Goal: Communication & Community: Share content

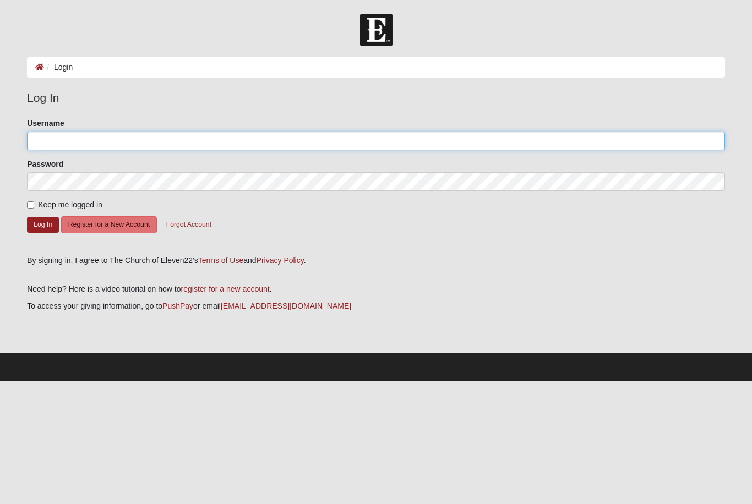
click at [386, 148] on input "Username" at bounding box center [376, 141] width 698 height 19
type input "MAJ"
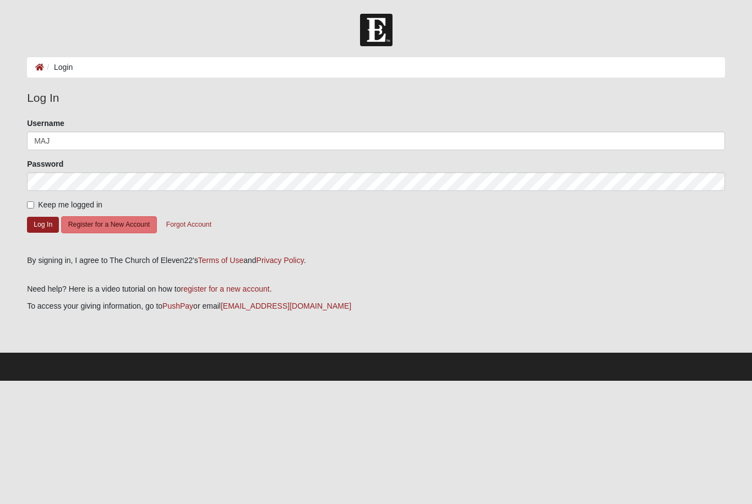
click at [43, 224] on button "Log In" at bounding box center [43, 225] width 32 height 16
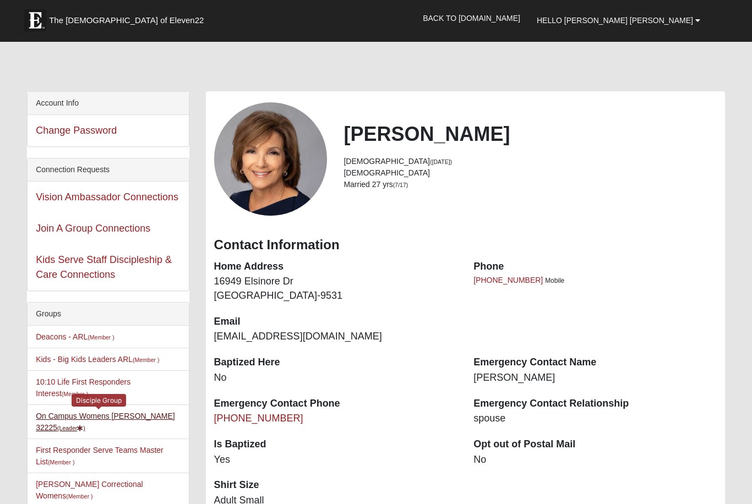
click at [139, 420] on link "On Campus Womens Jacobs 32225 (Leader )" at bounding box center [105, 422] width 139 height 20
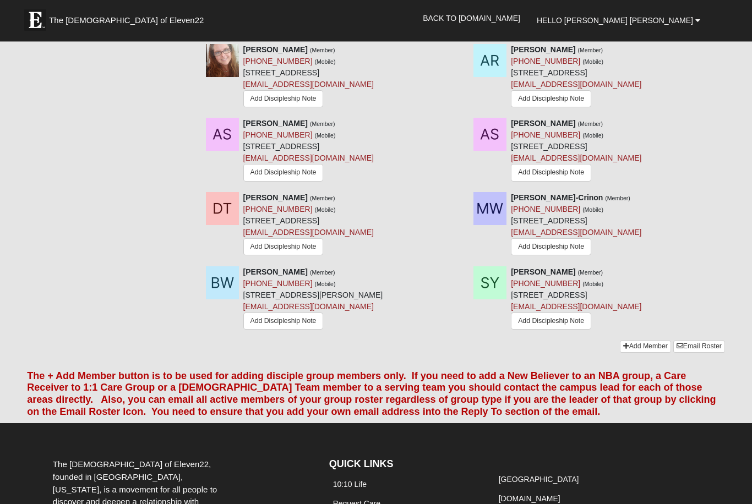
scroll to position [954, 0]
click at [714, 350] on link "Email Roster" at bounding box center [699, 347] width 52 height 12
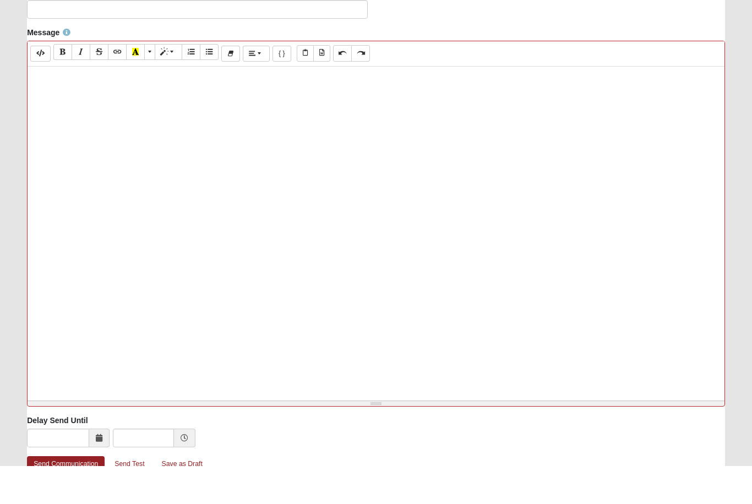
paste div
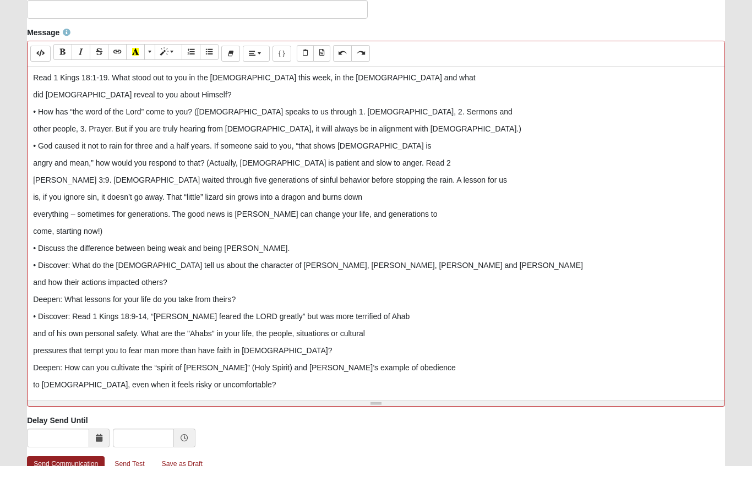
click at [33, 111] on p "Read 1 Kings 18:1-19. What stood out to you in the [DEMOGRAPHIC_DATA] this week…" at bounding box center [376, 117] width 686 height 12
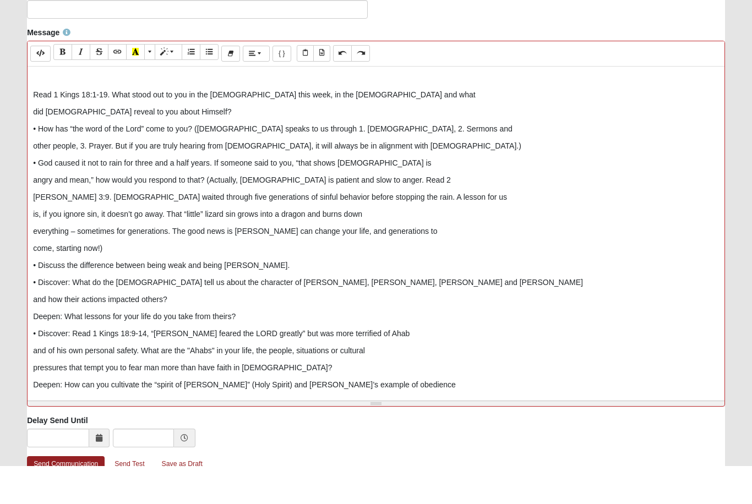
click at [30, 105] on div "Read 1 Kings 18:1-19. What stood out to you in the [DEMOGRAPHIC_DATA] this week…" at bounding box center [376, 270] width 697 height 330
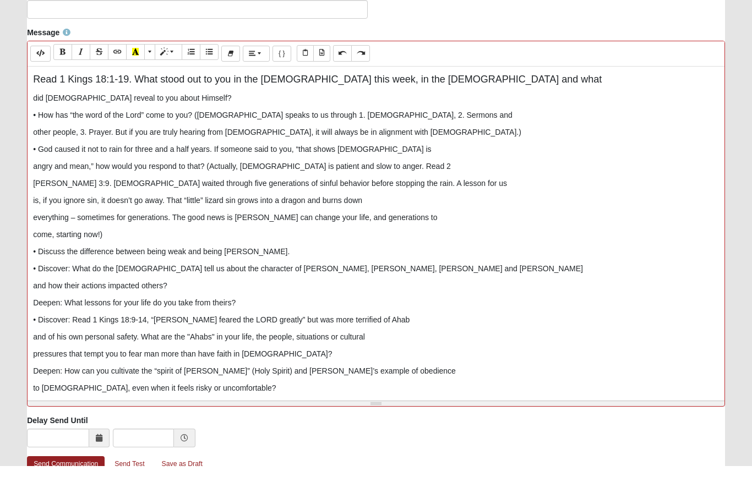
click at [29, 105] on div "Read 1 Kings 18:1-19. What stood out to you in the [DEMOGRAPHIC_DATA] this week…" at bounding box center [376, 270] width 697 height 330
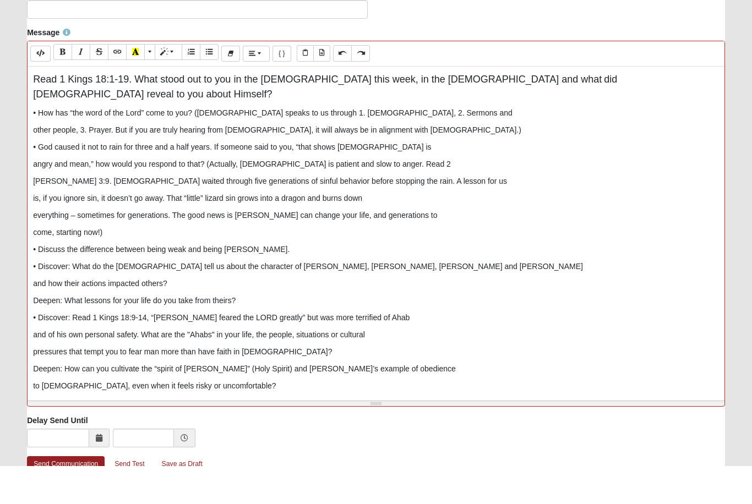
click at [39, 146] on p "• How has “the word of the Lord” come to you? ([DEMOGRAPHIC_DATA] speaks to us …" at bounding box center [376, 152] width 686 height 12
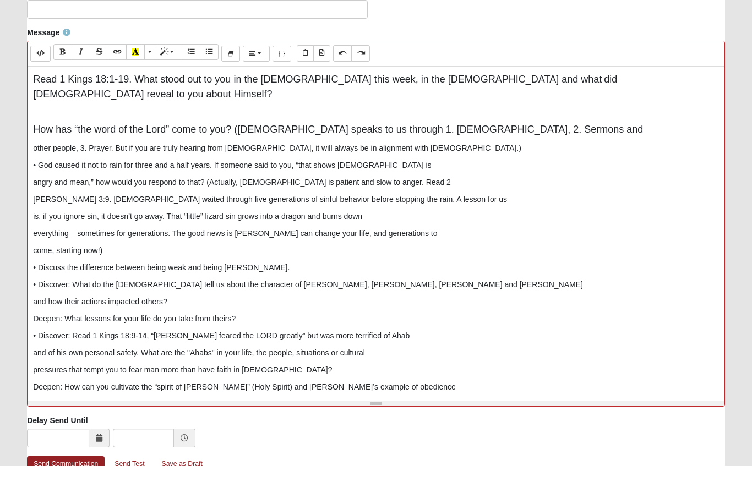
click at [245, 162] on span "How has “the word of the Lord” come to you? ([DEMOGRAPHIC_DATA] speaks to us th…" at bounding box center [338, 167] width 610 height 11
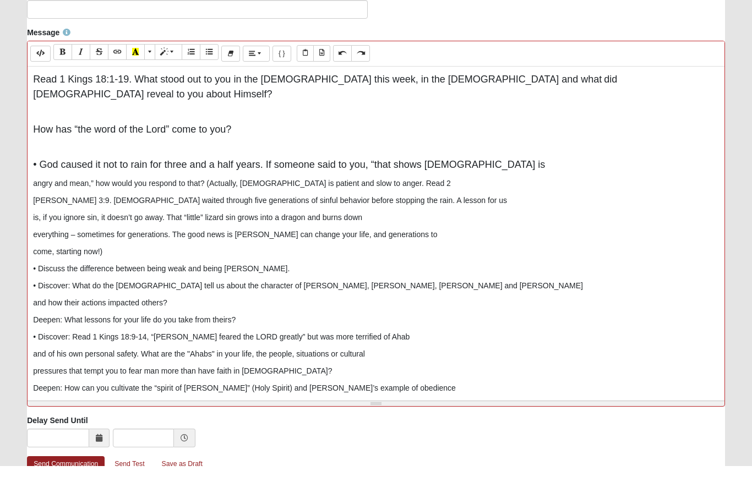
click at [31, 176] on div "Read 1 Kings 18:1-19. What stood out to you in the [DEMOGRAPHIC_DATA] this week…" at bounding box center [376, 270] width 697 height 330
click at [31, 172] on div "Read 1 Kings 18:1-19. What stood out to you in the [DEMOGRAPHIC_DATA] this week…" at bounding box center [376, 270] width 697 height 330
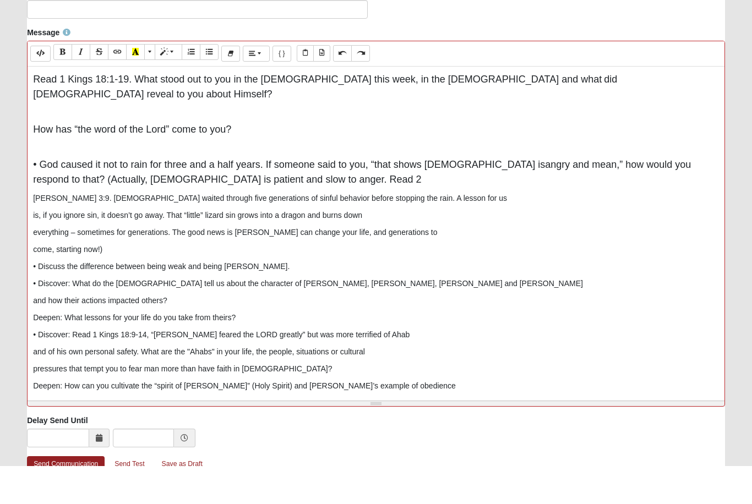
click at [685, 198] on span "angry and mean,” how would you respond to that? (Actually, [DEMOGRAPHIC_DATA] i…" at bounding box center [362, 211] width 658 height 26
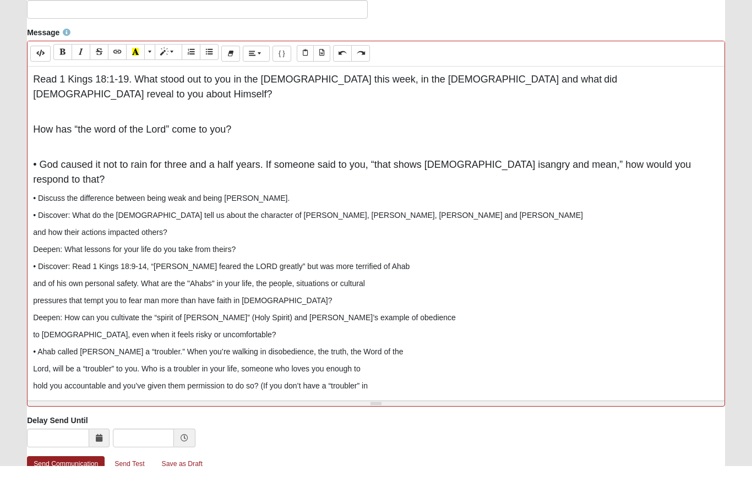
click at [41, 248] on p "• Discover: What do the [DEMOGRAPHIC_DATA] tell us about the character of [PERS…" at bounding box center [376, 254] width 686 height 12
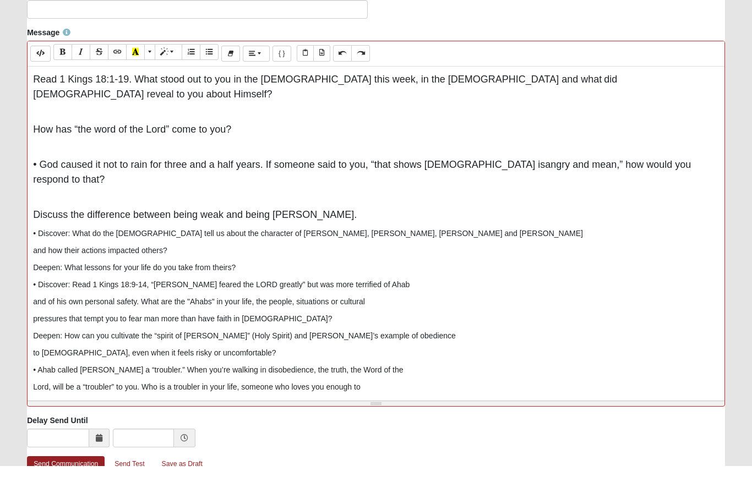
click at [36, 266] on p "• Discover: What do the [DEMOGRAPHIC_DATA] tell us about the character of [PERS…" at bounding box center [376, 272] width 686 height 12
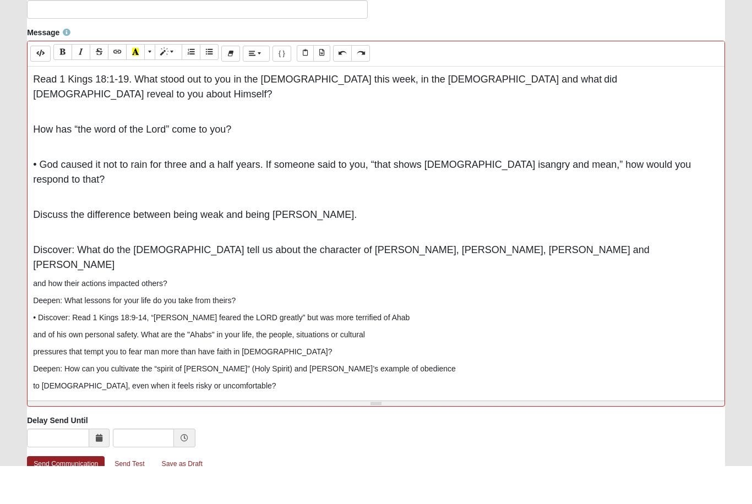
click at [31, 243] on div "Read 1 Kings 18:1-19. What stood out to you in the [DEMOGRAPHIC_DATA] this week…" at bounding box center [376, 270] width 697 height 330
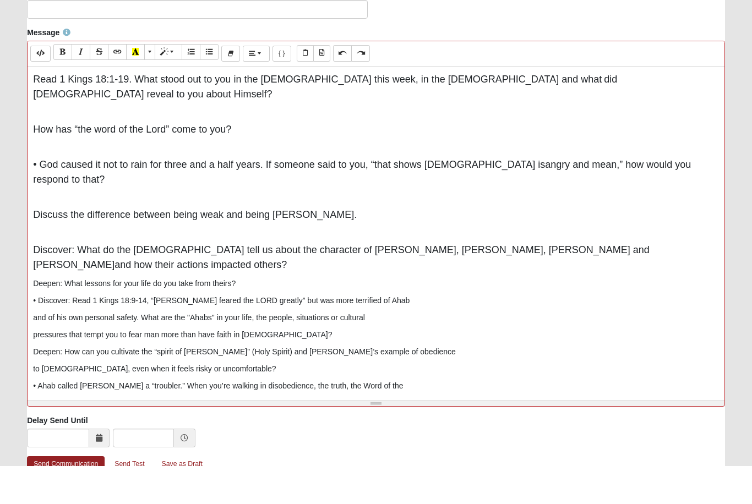
click at [33, 316] on p "Deepen: What lessons for your life do you take from theirs?" at bounding box center [376, 322] width 686 height 12
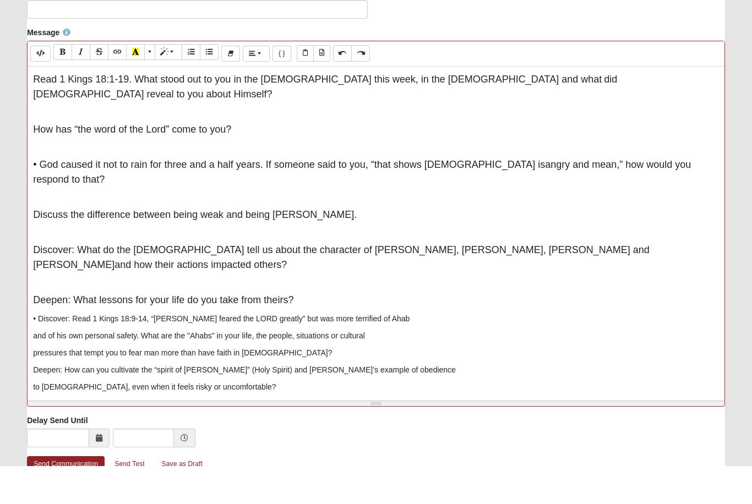
click at [35, 352] on p "• Discover: Read 1 Kings 18:9-14, “[PERSON_NAME] feared the LORD greatly” but w…" at bounding box center [376, 358] width 686 height 12
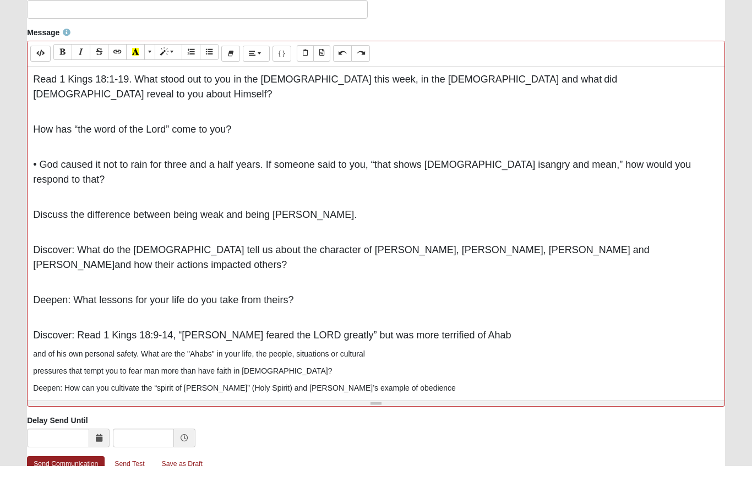
click at [32, 308] on div "Read 1 Kings 18:1-19. What stood out to you in the [DEMOGRAPHIC_DATA] this week…" at bounding box center [376, 270] width 697 height 330
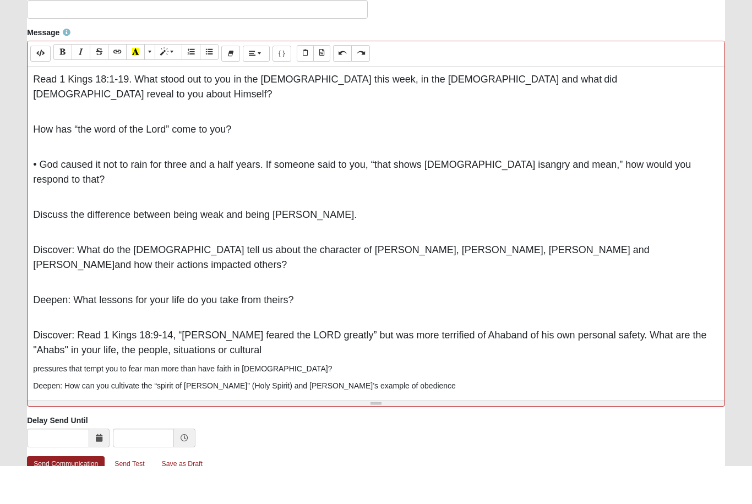
click at [29, 322] on div "Read 1 Kings 18:1-19. What stood out to you in the [DEMOGRAPHIC_DATA] this week…" at bounding box center [376, 270] width 697 height 330
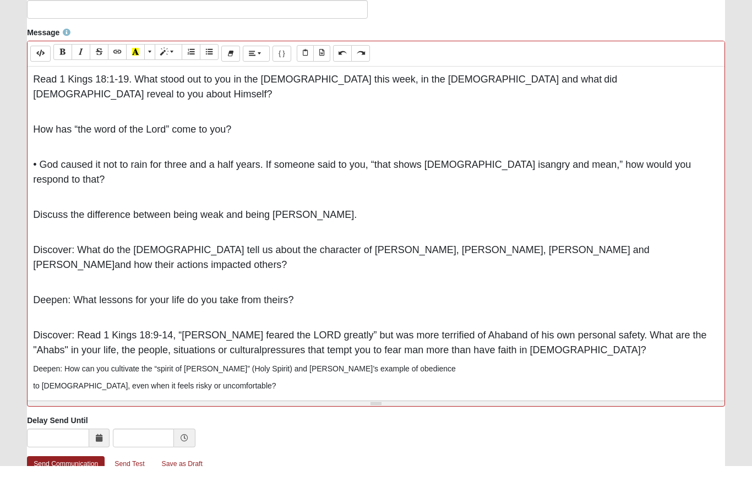
click at [30, 323] on div "Read 1 Kings 18:1-19. What stood out to you in the [DEMOGRAPHIC_DATA] this week…" at bounding box center [376, 270] width 697 height 330
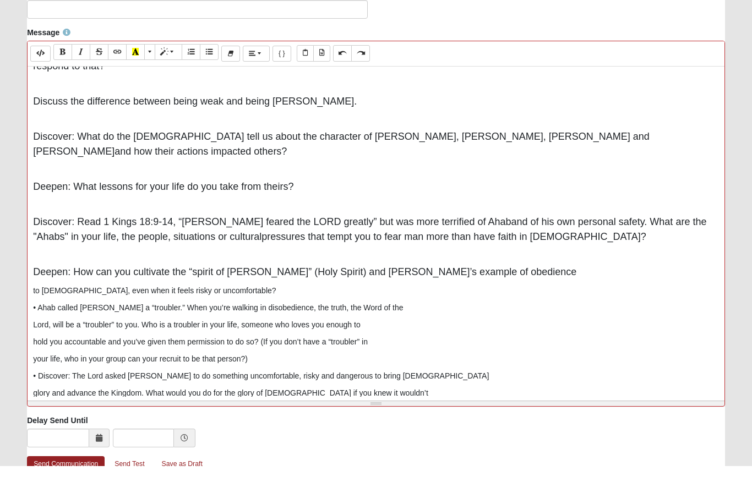
scroll to position [116, 0]
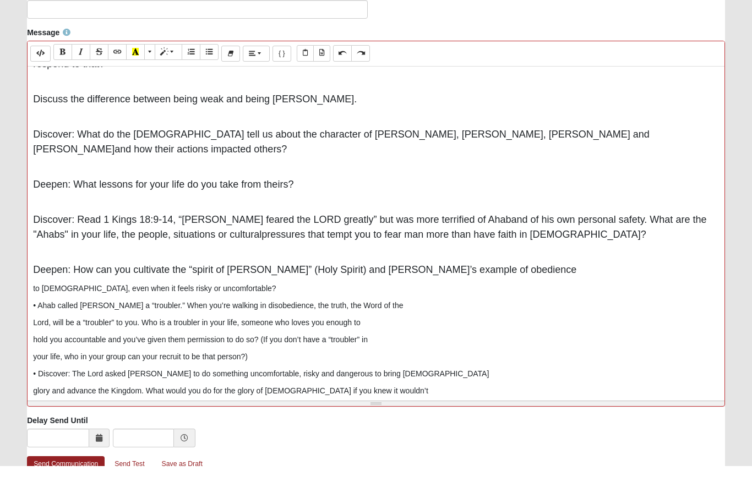
click at [29, 245] on div "Read 1 Kings 18:1-19. What stood out to you in the [DEMOGRAPHIC_DATA] this week…" at bounding box center [376, 270] width 697 height 330
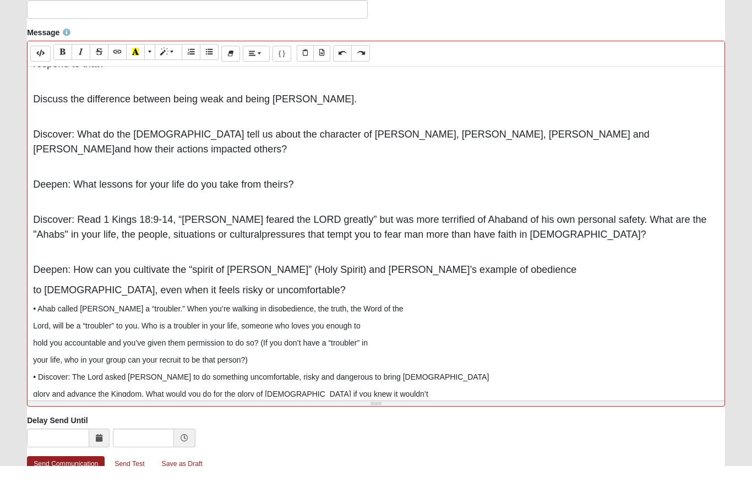
click at [21, 253] on div "Message Background Color Transparent Select #ffff00 Text Color Reset to default…" at bounding box center [376, 259] width 714 height 388
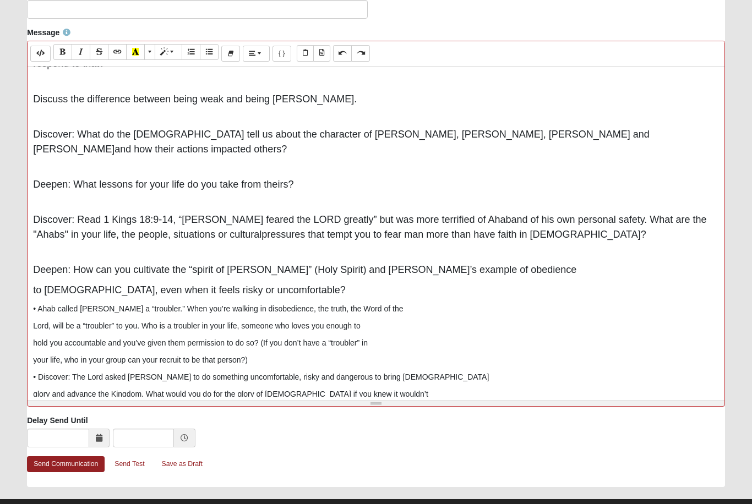
click at [43, 284] on span "to [DEMOGRAPHIC_DATA], even when it feels risky or uncomfortable?" at bounding box center [189, 289] width 313 height 11
click at [20, 256] on div "Message Background Color Transparent Select #ffff00 Text Color Reset to default…" at bounding box center [376, 222] width 714 height 388
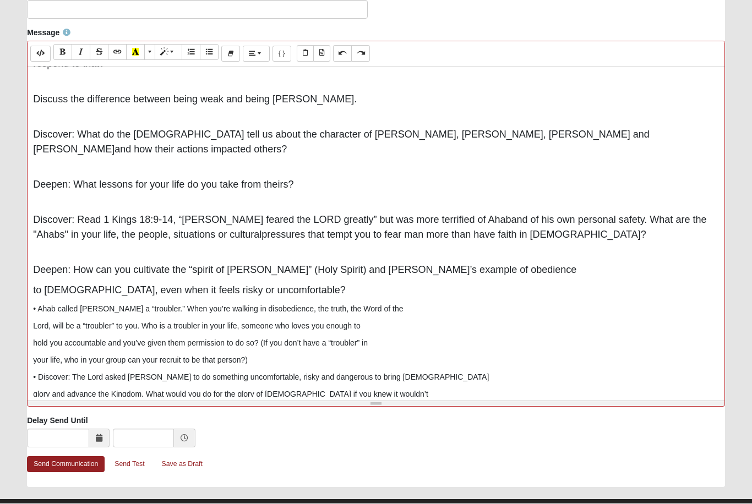
click at [25, 250] on div "Message Background Color Transparent Select #ffff00 Text Color Reset to default…" at bounding box center [376, 222] width 714 height 388
click at [31, 243] on div "Read 1 Kings 18:1-19. What stood out to you in the [DEMOGRAPHIC_DATA] this week…" at bounding box center [376, 232] width 697 height 330
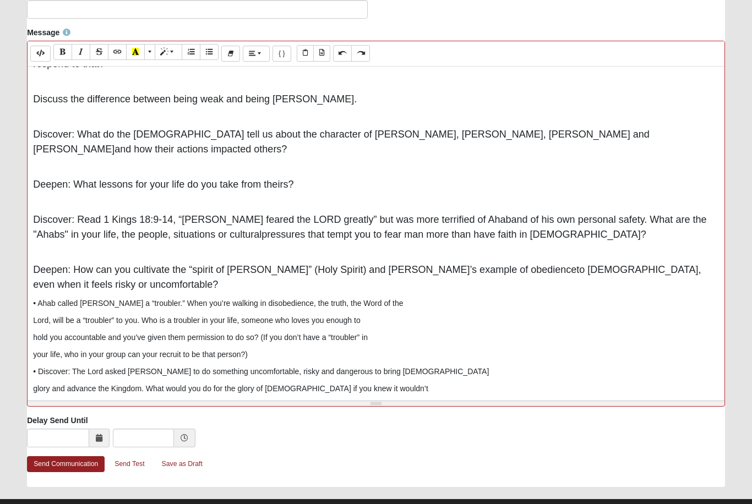
click at [44, 298] on p "• Ahab called [PERSON_NAME] a “troubler.” When you’re walking in disobedience, …" at bounding box center [376, 304] width 686 height 12
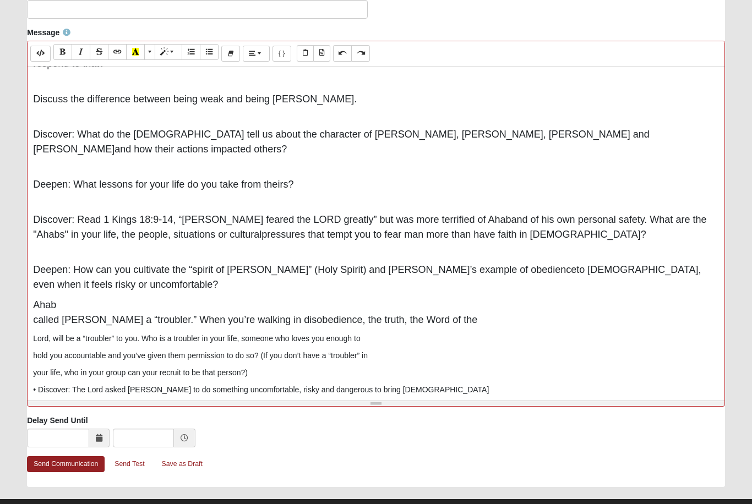
click at [131, 368] on p "your life, who in your group can your recruit to be that person?)" at bounding box center [376, 374] width 686 height 12
click at [34, 298] on p "Arab called [PERSON_NAME] a “troubler.” When you’re walking in disobedience, th…" at bounding box center [376, 313] width 686 height 30
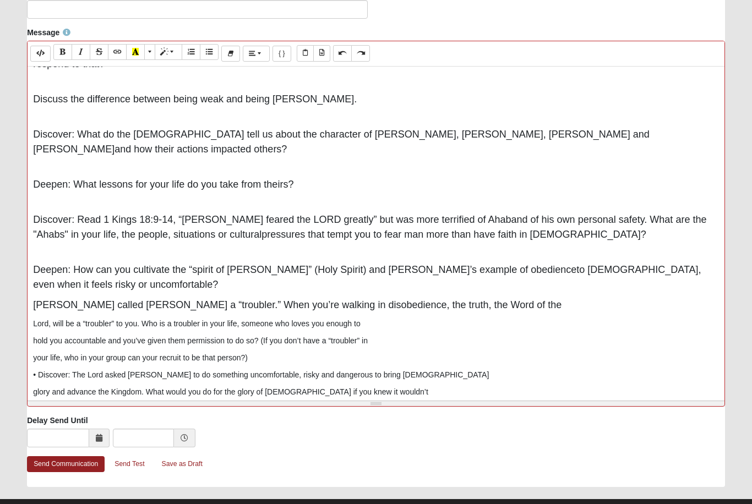
click at [29, 269] on div "Read 1 Kings 18:1-19. What stood out to you in the [DEMOGRAPHIC_DATA] this week…" at bounding box center [376, 232] width 697 height 330
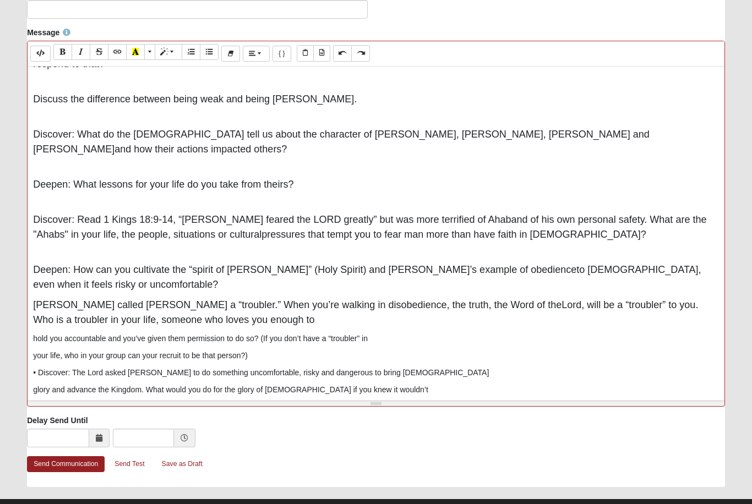
click at [29, 277] on div "Read 1 Kings 18:1-19. What stood out to you in the [DEMOGRAPHIC_DATA] this week…" at bounding box center [376, 232] width 697 height 330
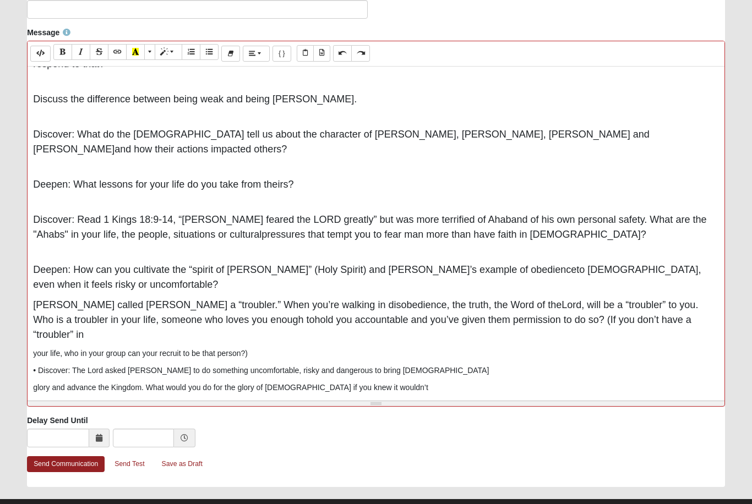
scroll to position [100, 0]
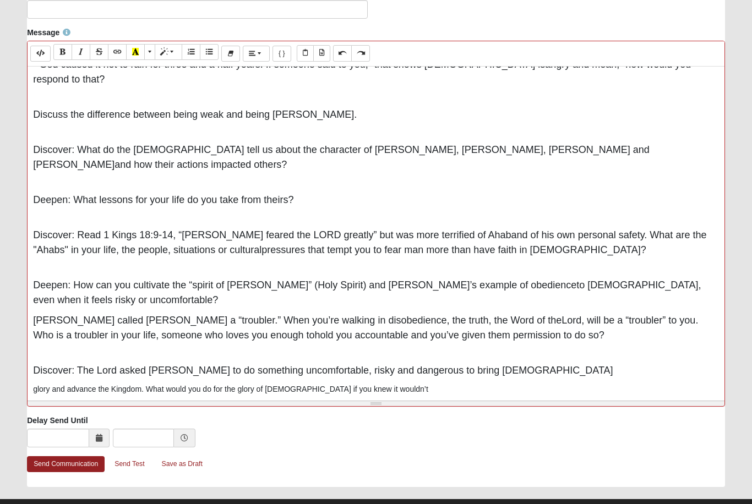
click at [33, 384] on p "glory and advance the Kingdom. What would you do for the glory of [DEMOGRAPHIC_…" at bounding box center [376, 390] width 686 height 12
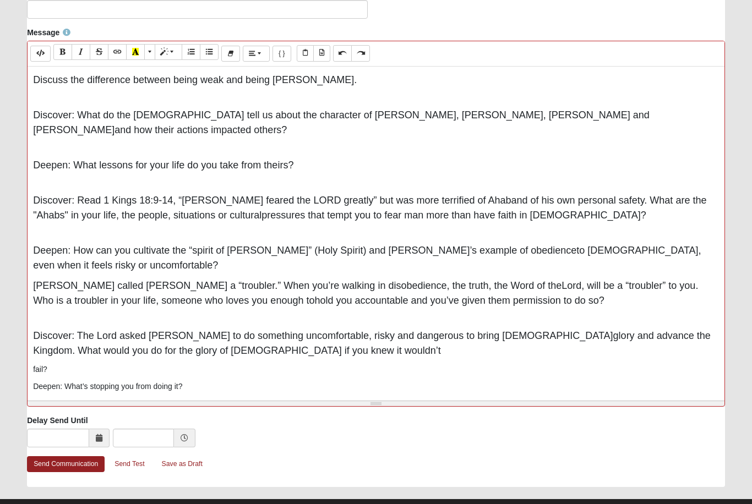
scroll to position [133, 0]
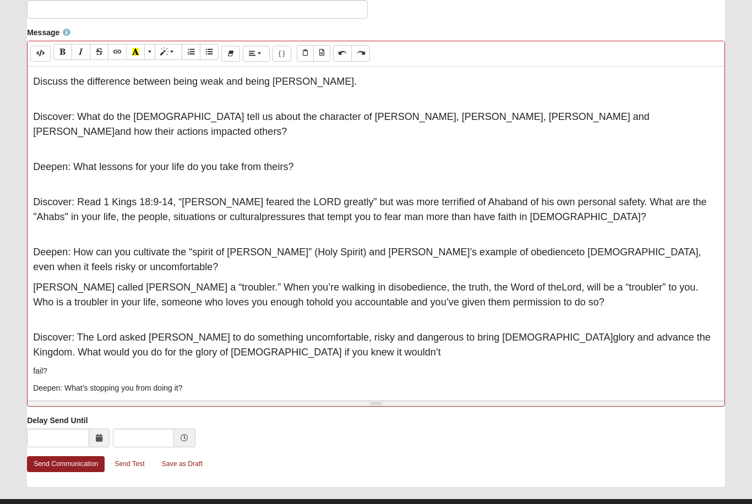
click at [30, 305] on div "Read 1 Kings 18:1-19. What stood out to you in the [DEMOGRAPHIC_DATA] this week…" at bounding box center [376, 232] width 697 height 330
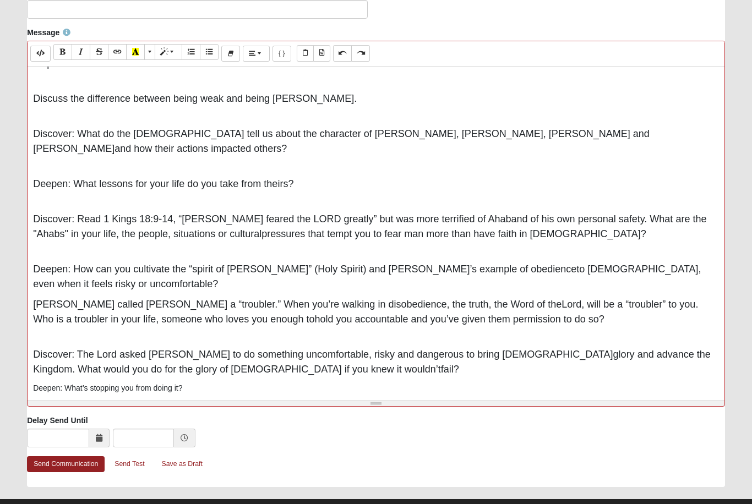
click at [31, 329] on div "Read 1 Kings 18:1-19. What stood out to you in the [DEMOGRAPHIC_DATA] this week…" at bounding box center [376, 232] width 697 height 330
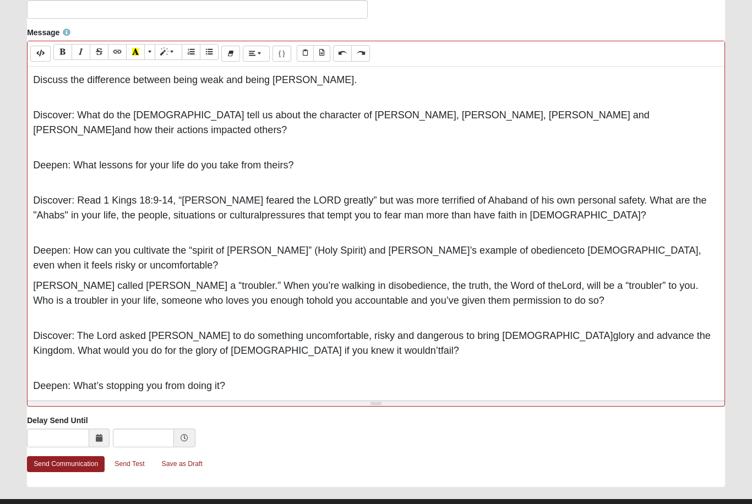
scroll to position [134, 0]
click at [41, 400] on p "• In Group Action Step: The scriptures and the [DEMOGRAPHIC_DATA] show a strong…" at bounding box center [376, 406] width 686 height 12
click at [37, 400] on p "• In Group Action Step: The scriptures and the [DEMOGRAPHIC_DATA] show a strong…" at bounding box center [376, 406] width 686 height 12
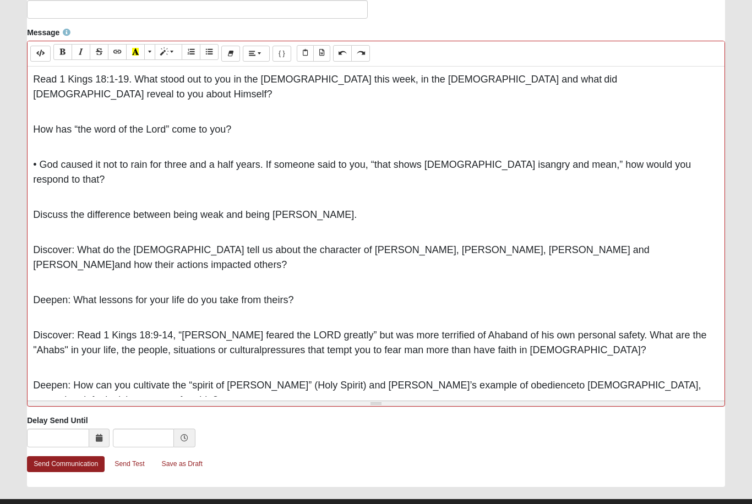
scroll to position [0, 0]
click at [516, 414] on p "[PERSON_NAME] called [PERSON_NAME] a “troubler.” When you’re walking in disobed…" at bounding box center [376, 429] width 686 height 30
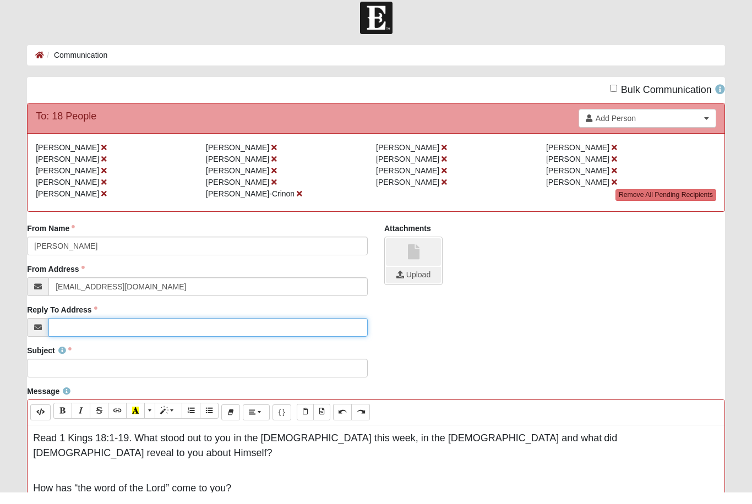
click at [117, 331] on input "Reply To Address" at bounding box center [207, 339] width 319 height 19
type input "[EMAIL_ADDRESS][DOMAIN_NAME]"
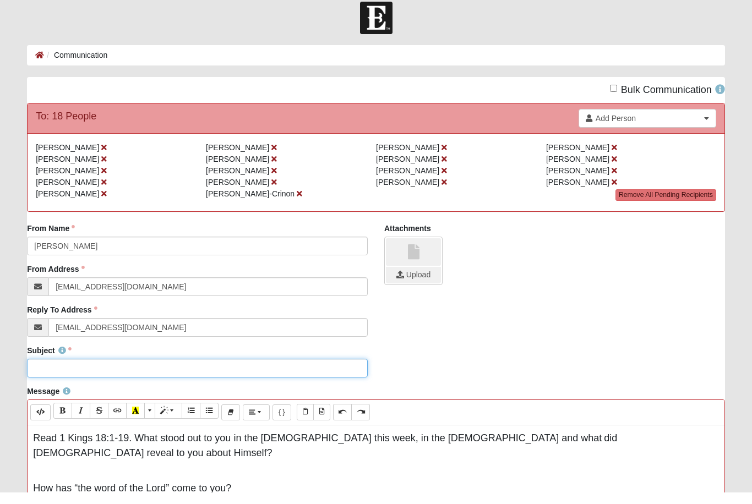
click at [122, 371] on input "Subject" at bounding box center [197, 380] width 341 height 19
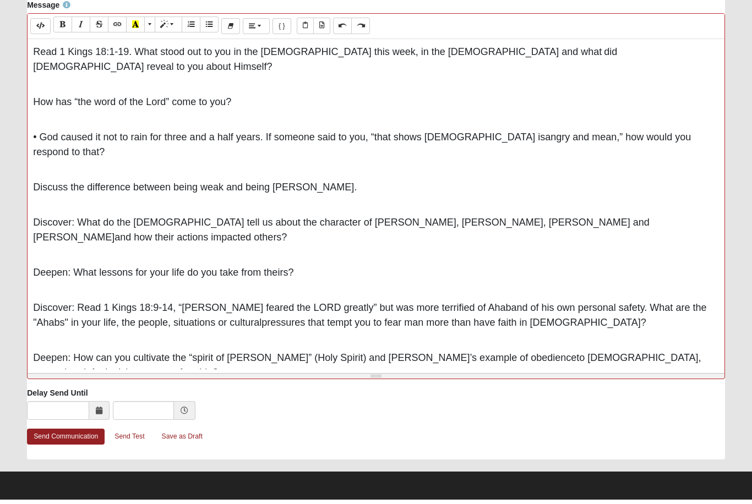
scroll to position [395, 0]
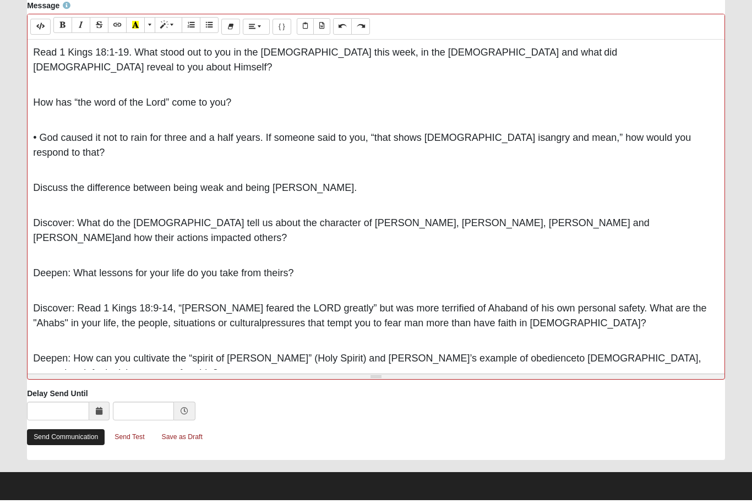
type input "Questions for [DATE] evening"
click at [73, 436] on link "Send Communication" at bounding box center [66, 441] width 78 height 16
